Goal: Task Accomplishment & Management: Manage account settings

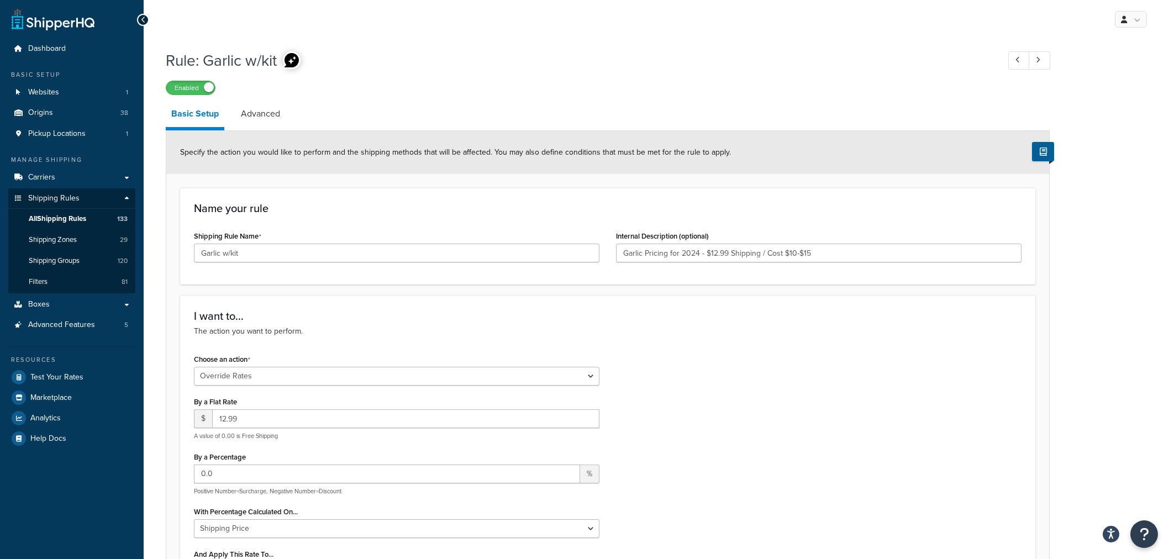
select select "OVERRIDE"
select select "SHIPPING_GROUP"
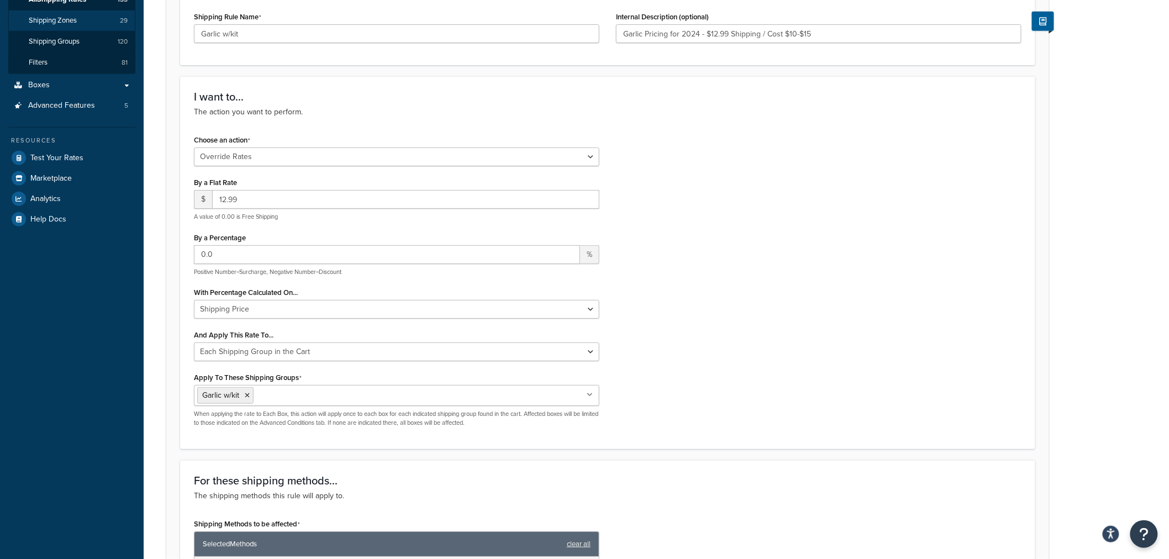
scroll to position [123, 0]
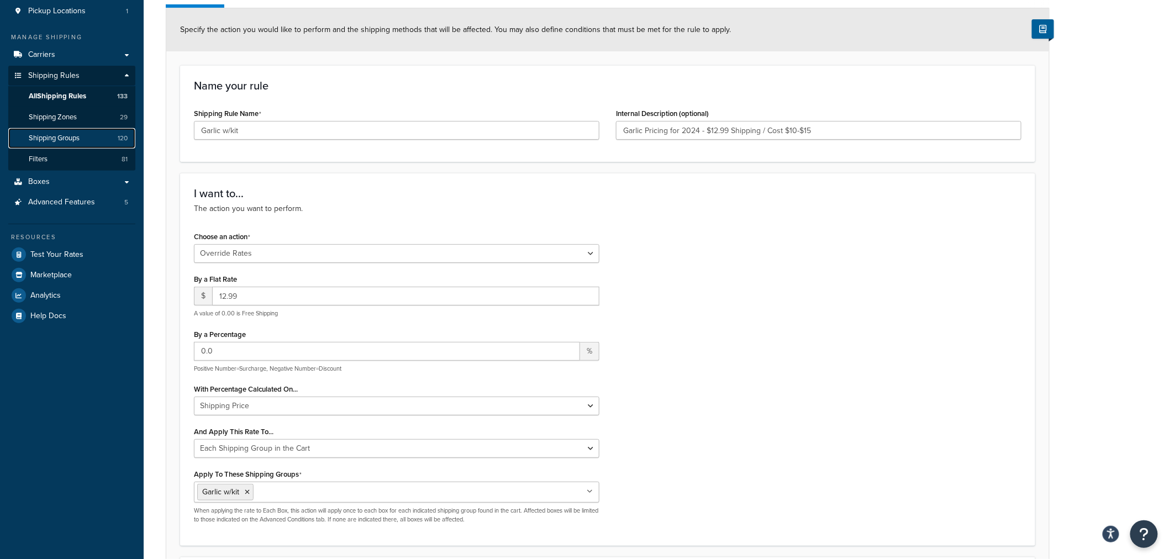
click at [73, 136] on span "Shipping Groups" at bounding box center [54, 138] width 51 height 9
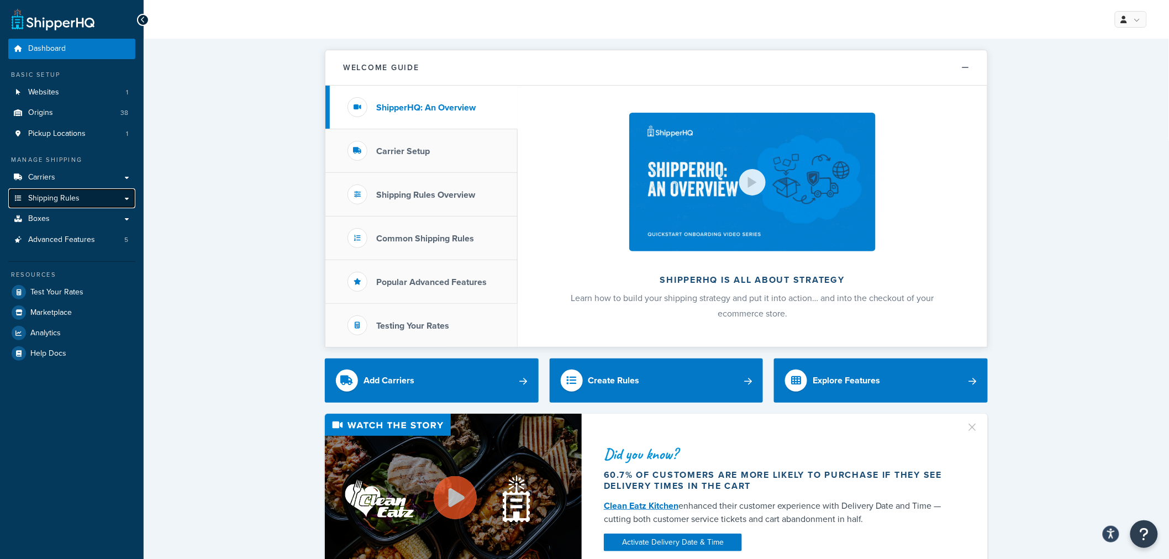
click at [50, 195] on span "Shipping Rules" at bounding box center [53, 198] width 51 height 9
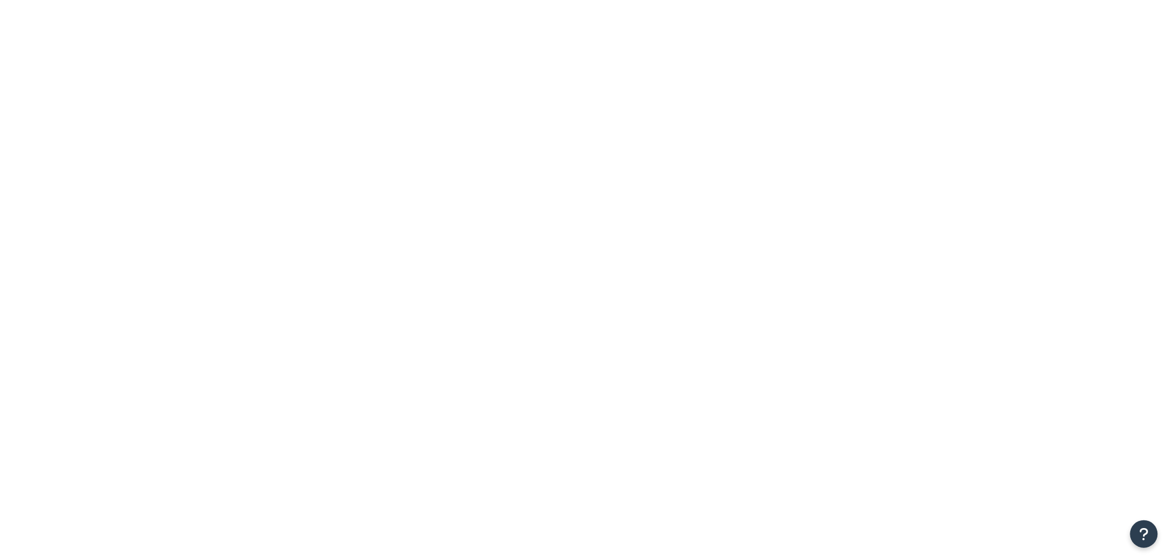
drag, startPoint x: 299, startPoint y: 136, endPoint x: 295, endPoint y: 141, distance: 6.7
type input "gaRLIC"
select select "OVERRIDE"
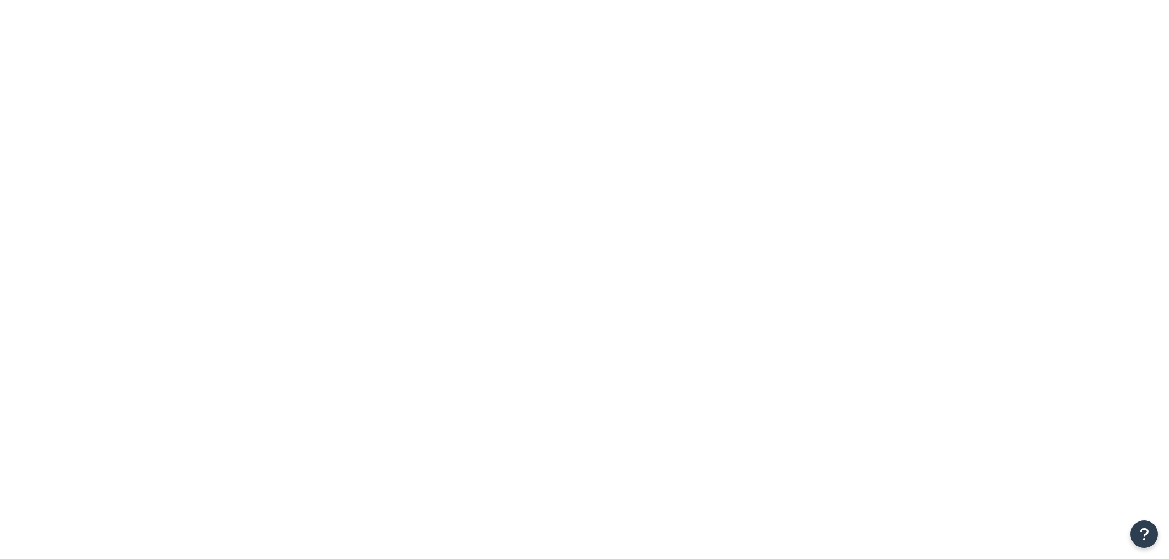
select select "SHIPPING_GROUP"
